Goal: Task Accomplishment & Management: Complete application form

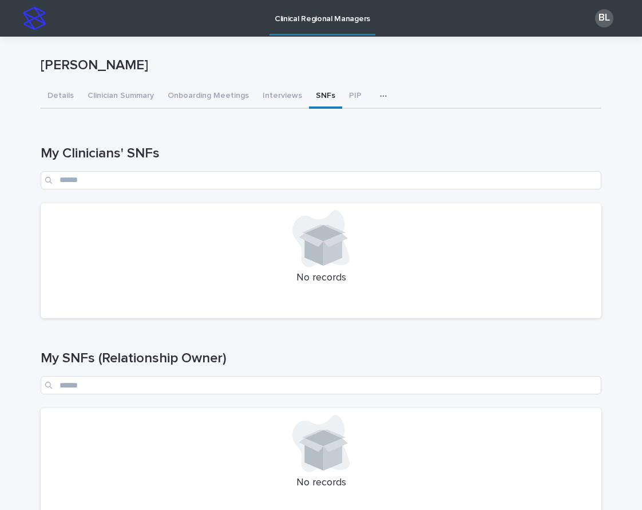
scroll to position [317, 0]
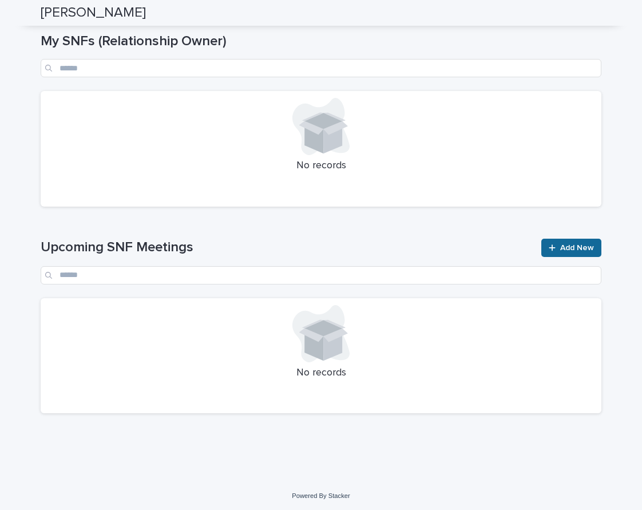
click at [584, 247] on span "Add New" at bounding box center [577, 248] width 34 height 8
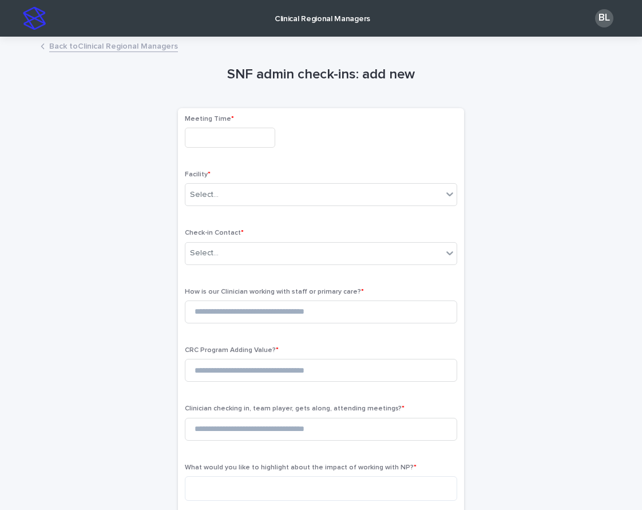
click at [218, 140] on input "text" at bounding box center [230, 138] width 90 height 20
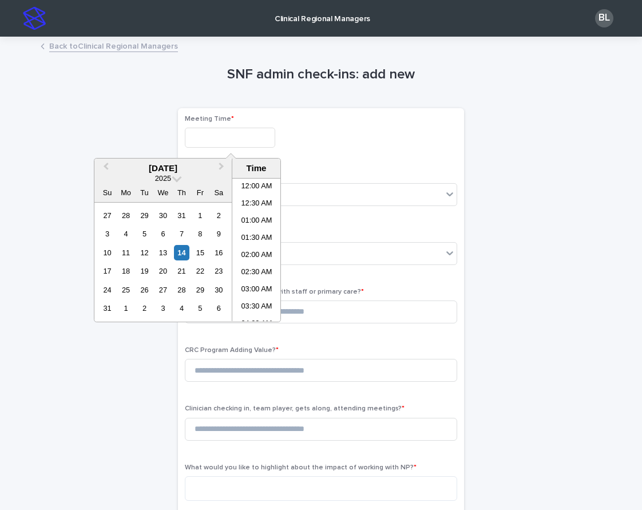
scroll to position [332, 0]
click at [258, 251] on li "11:30 AM" at bounding box center [256, 250] width 49 height 17
type input "**********"
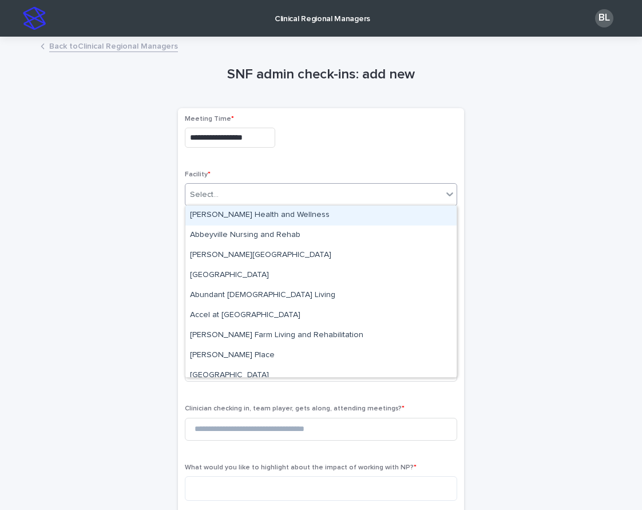
click at [238, 198] on div "Select..." at bounding box center [313, 194] width 257 height 19
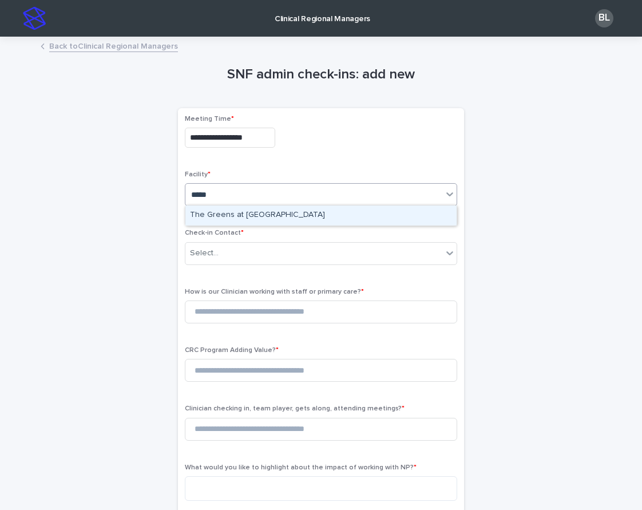
type input "******"
drag, startPoint x: 247, startPoint y: 217, endPoint x: 250, endPoint y: 232, distance: 15.7
click at [247, 218] on div "The Greens at [GEOGRAPHIC_DATA]" at bounding box center [320, 216] width 271 height 20
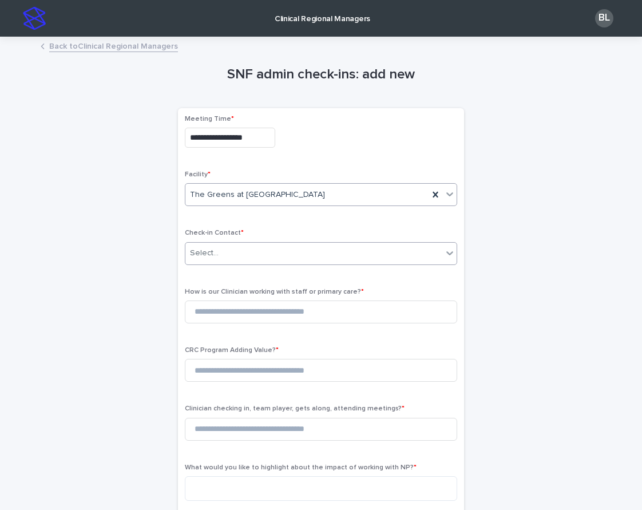
click at [246, 254] on div "Select..." at bounding box center [313, 253] width 257 height 19
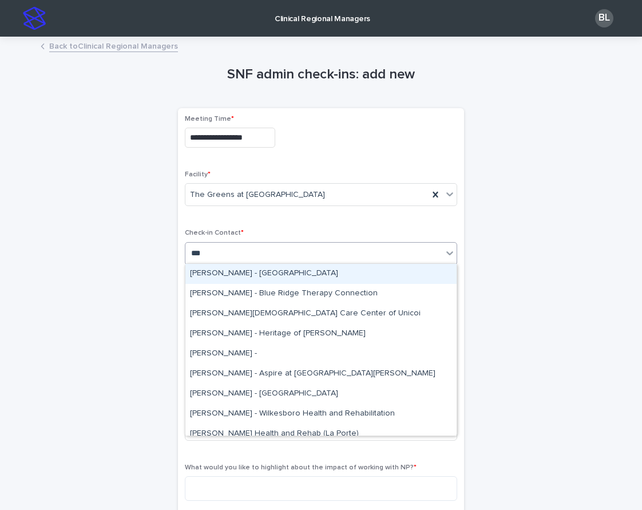
type input "****"
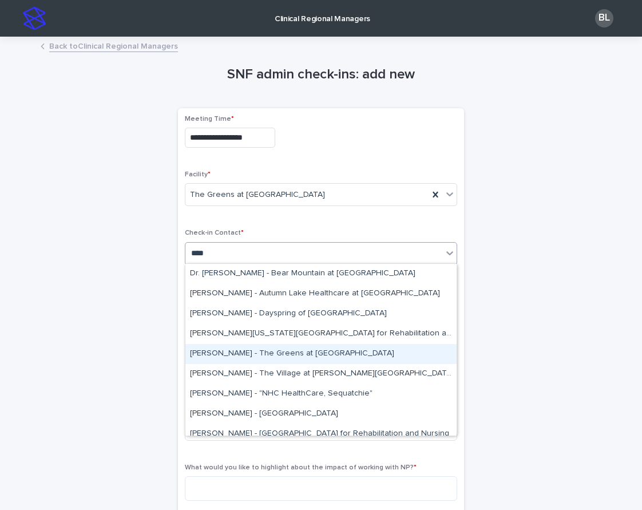
click at [283, 356] on div "[PERSON_NAME] - The Greens at [GEOGRAPHIC_DATA]" at bounding box center [320, 354] width 271 height 20
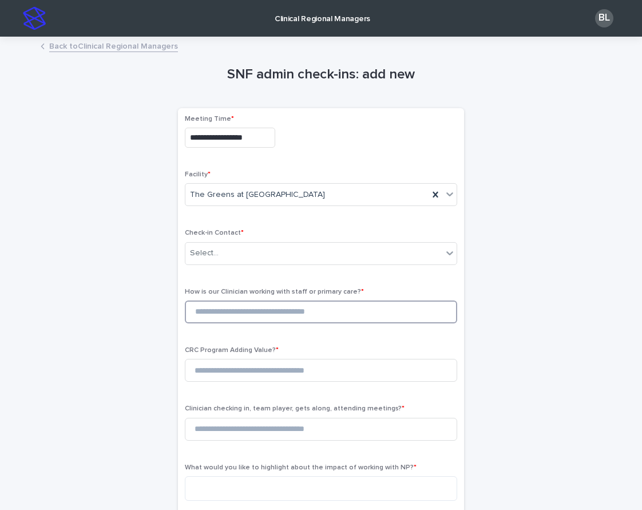
click at [234, 315] on input at bounding box center [321, 312] width 273 height 23
type input "*"
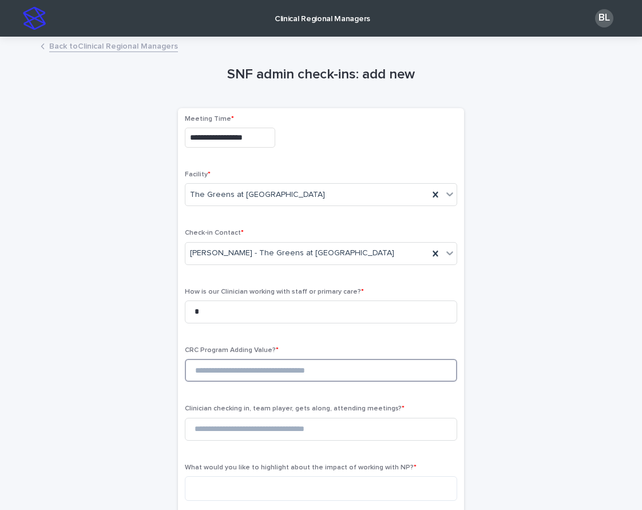
click at [227, 368] on input at bounding box center [321, 370] width 273 height 23
type input "*"
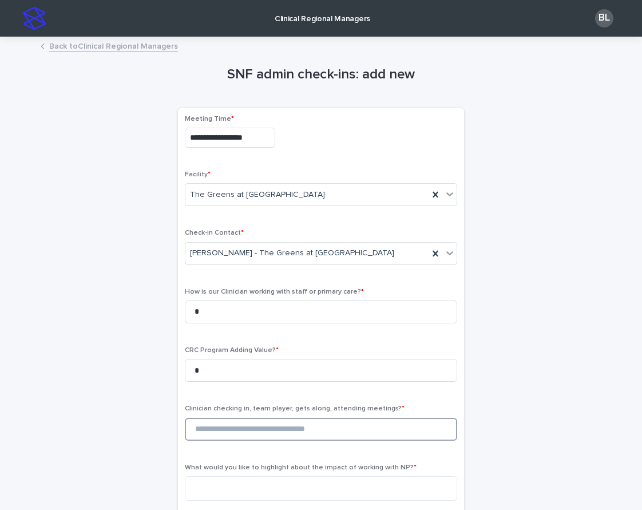
click at [239, 426] on input at bounding box center [321, 429] width 273 height 23
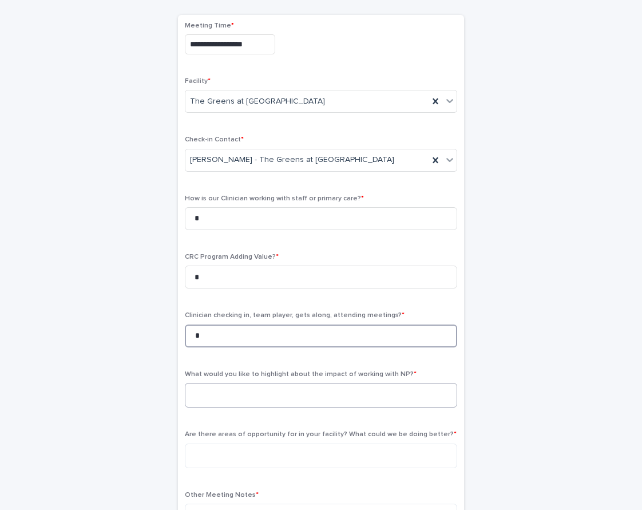
type input "*"
click at [287, 393] on textarea at bounding box center [321, 395] width 273 height 25
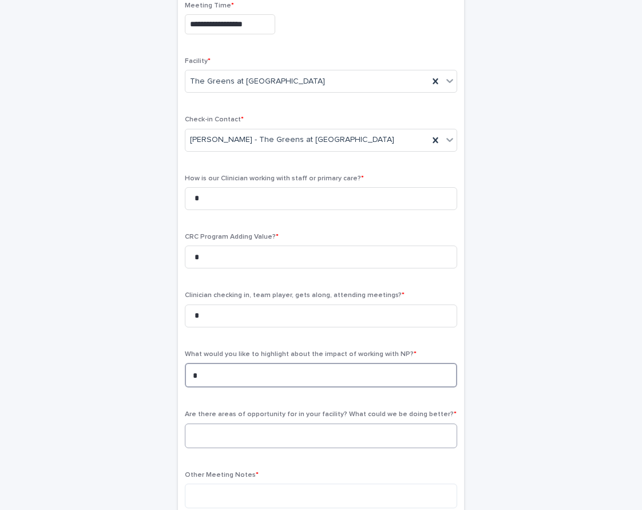
type textarea "*"
click at [258, 425] on textarea at bounding box center [321, 436] width 273 height 25
type textarea "*"
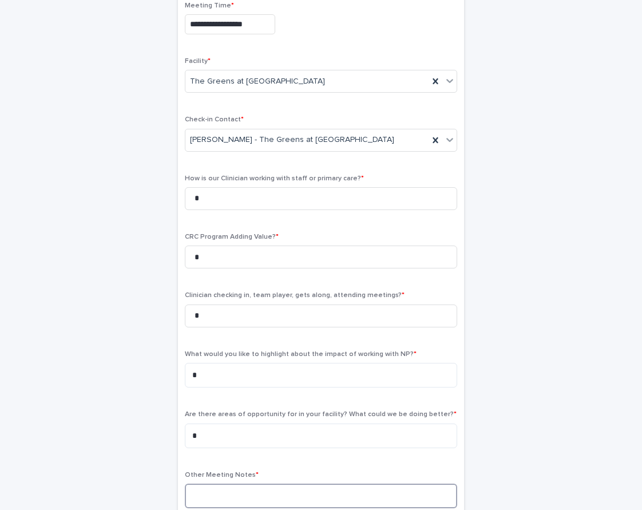
click at [212, 495] on textarea at bounding box center [321, 496] width 273 height 25
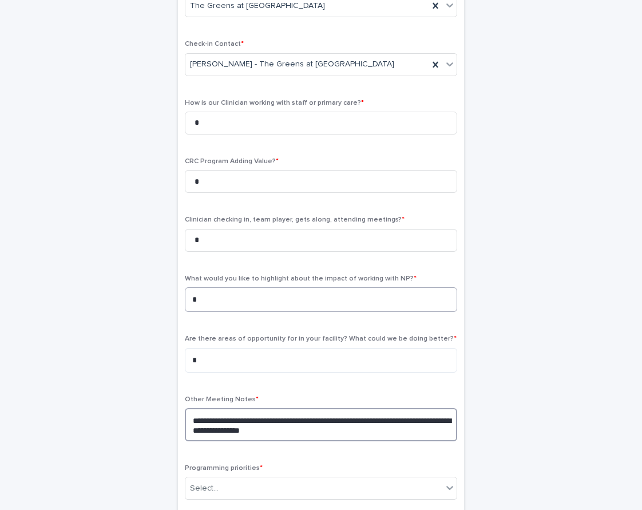
scroll to position [267, 0]
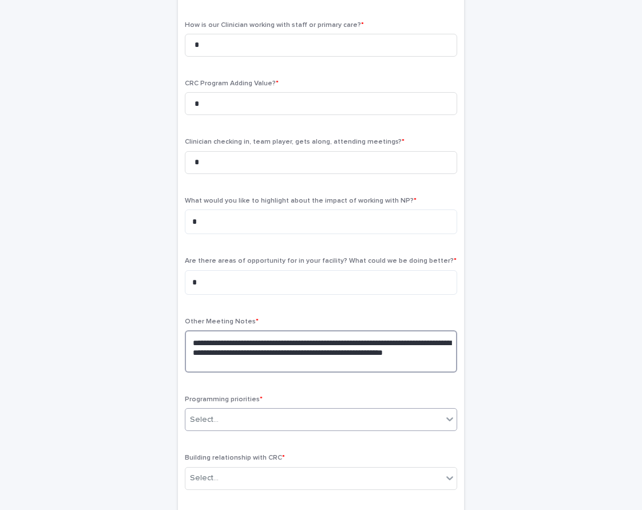
type textarea "**********"
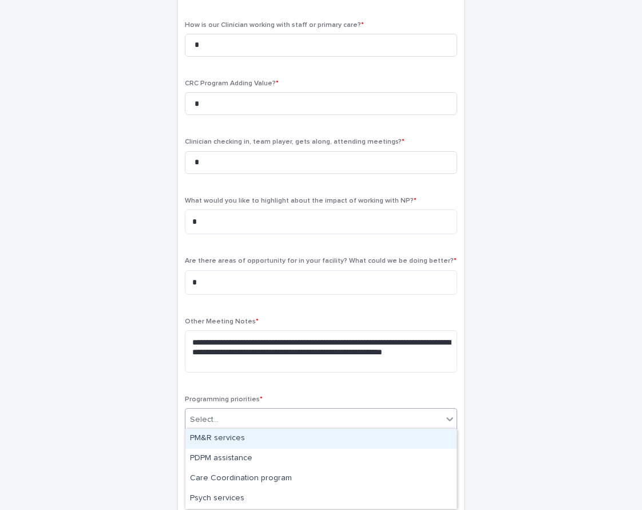
click at [267, 422] on div "Select..." at bounding box center [313, 419] width 257 height 19
click at [233, 433] on div "PM&R services" at bounding box center [320, 439] width 271 height 20
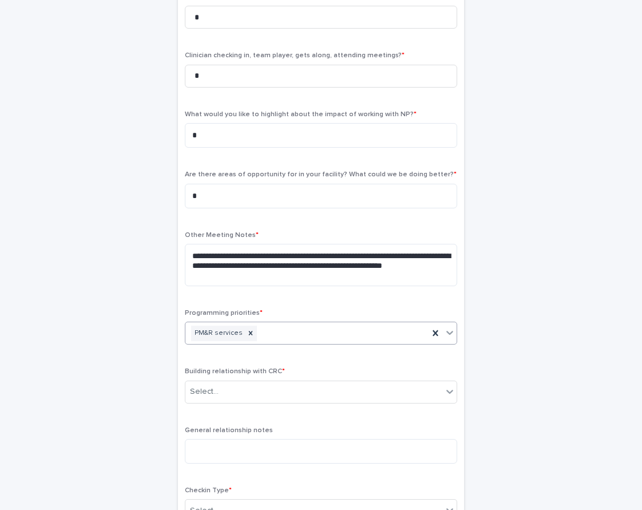
scroll to position [434, 0]
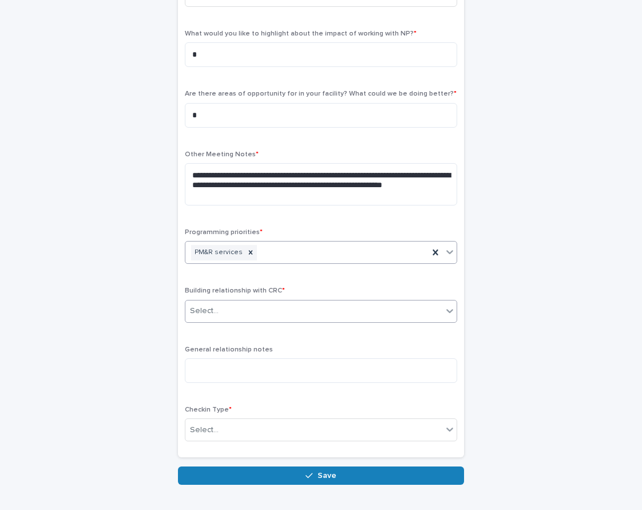
click at [242, 306] on div "Select..." at bounding box center [313, 311] width 257 height 19
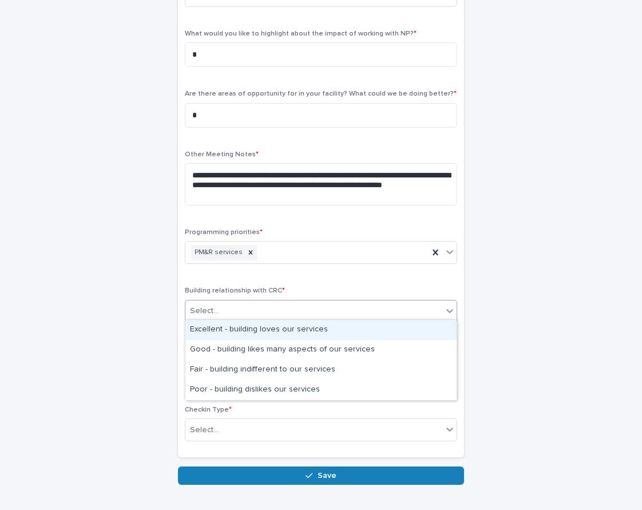
click at [241, 334] on div "Excellent - building loves our services" at bounding box center [320, 330] width 271 height 20
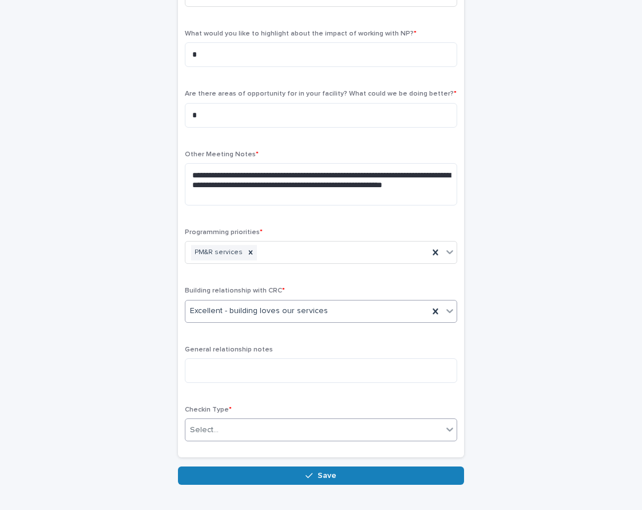
click at [237, 422] on div "Select..." at bounding box center [313, 430] width 257 height 19
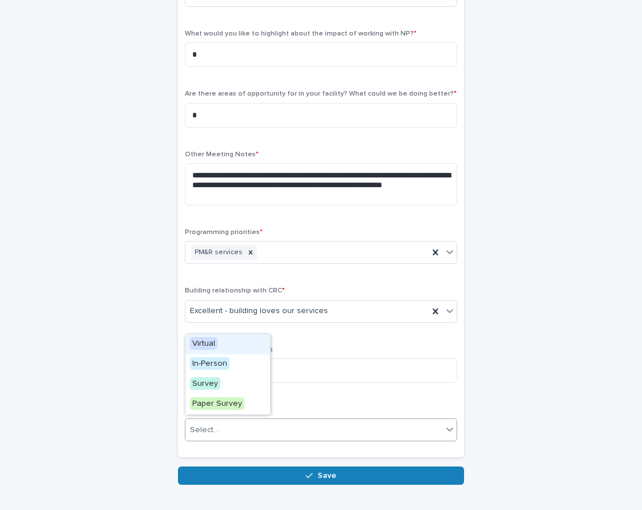
click at [230, 338] on div "Virtual" at bounding box center [227, 344] width 85 height 20
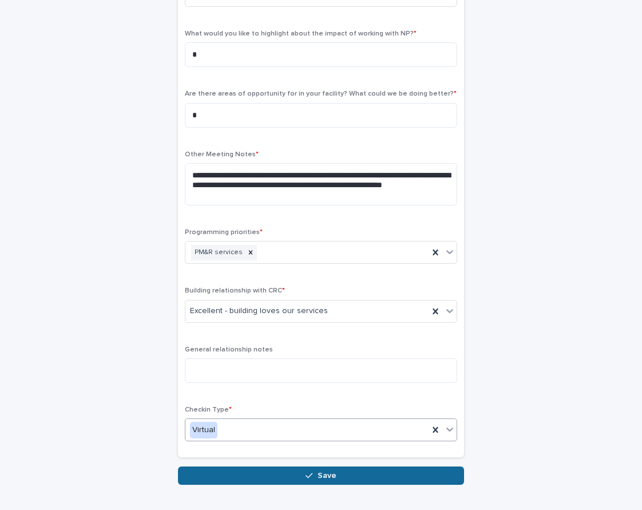
click at [307, 472] on icon "button" at bounding box center [309, 476] width 7 height 8
